Goal: Navigation & Orientation: Find specific page/section

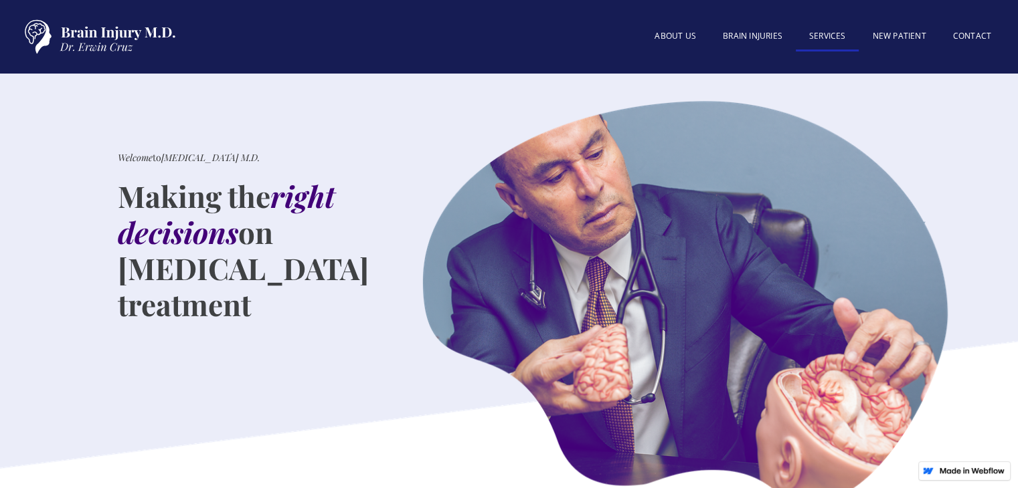
click at [846, 33] on link "SERVICES" at bounding box center [828, 37] width 64 height 29
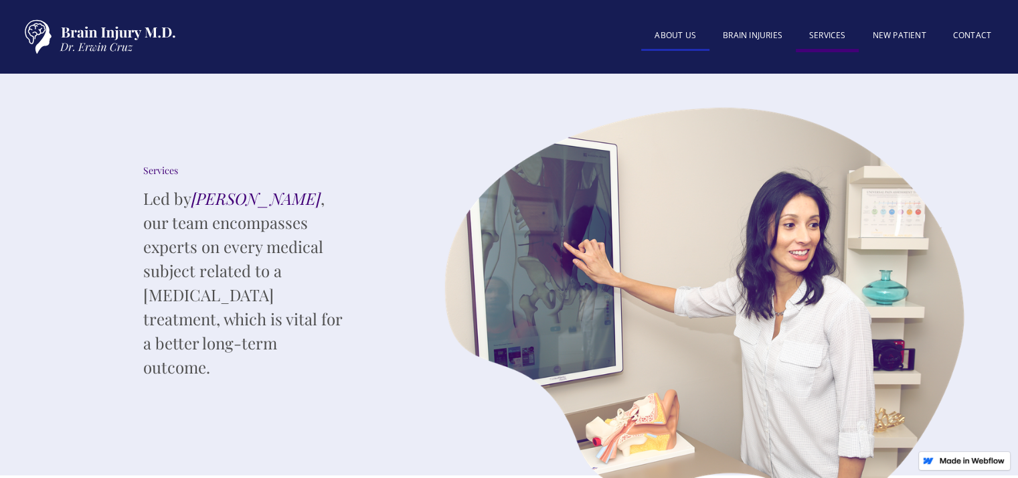
click at [672, 35] on link "About US" at bounding box center [675, 36] width 68 height 29
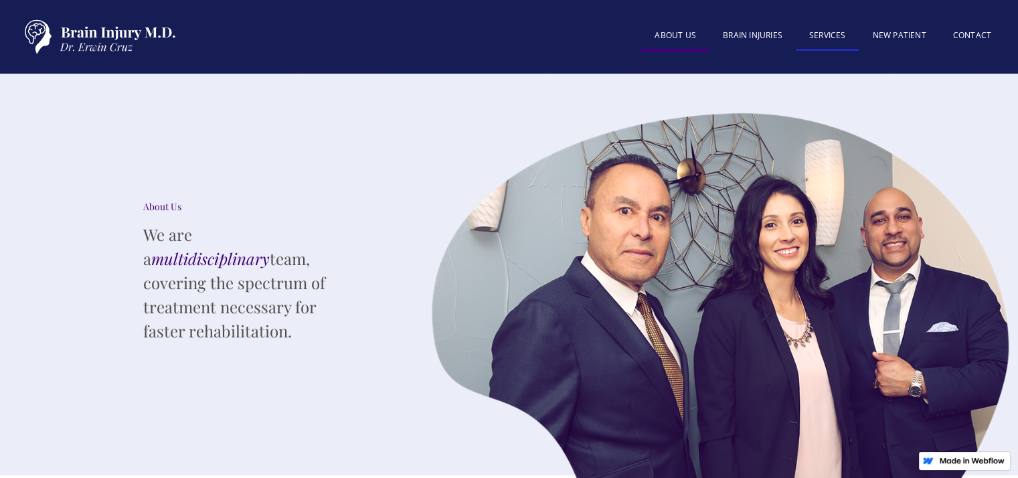
click at [841, 32] on link "SERVICES" at bounding box center [828, 36] width 64 height 29
